Goal: Navigation & Orientation: Find specific page/section

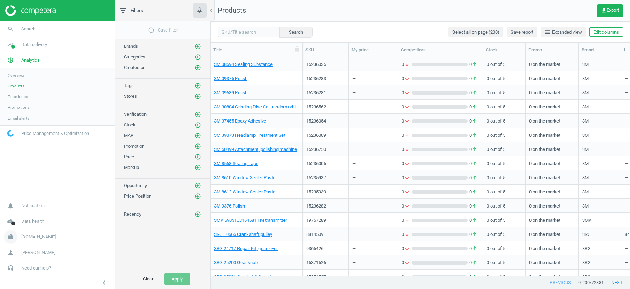
scroll to position [219, 420]
click at [33, 238] on span "autodoc.co.uk" at bounding box center [38, 237] width 34 height 6
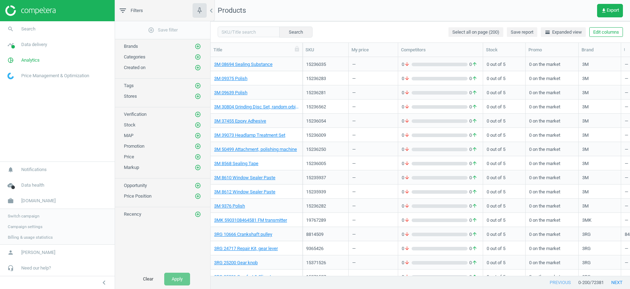
click at [22, 219] on link "Switch campaign" at bounding box center [57, 216] width 115 height 11
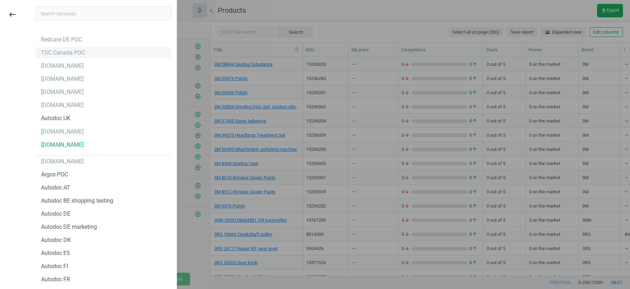
click at [82, 50] on div "TSC Canada POC" at bounding box center [63, 53] width 44 height 8
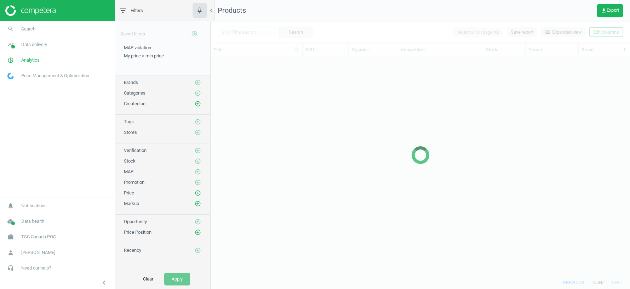
scroll to position [219, 420]
click at [40, 43] on span "Data delivery" at bounding box center [34, 44] width 26 height 6
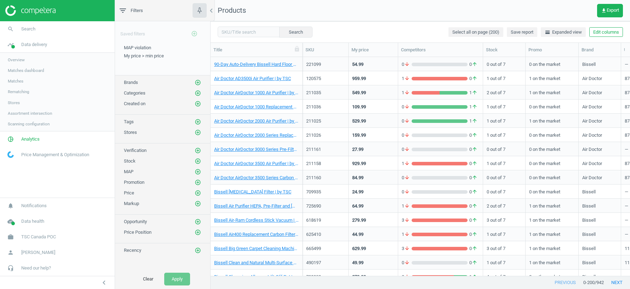
click at [16, 105] on span "Stores" at bounding box center [14, 103] width 12 height 6
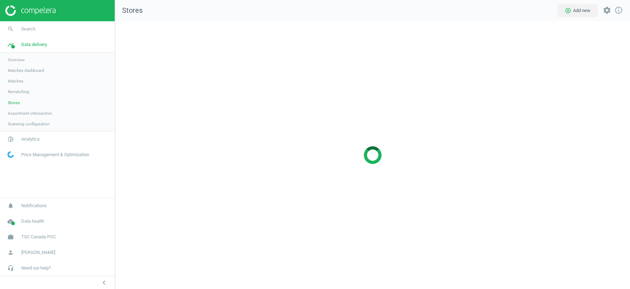
scroll to position [268, 515]
